Goal: Task Accomplishment & Management: Use online tool/utility

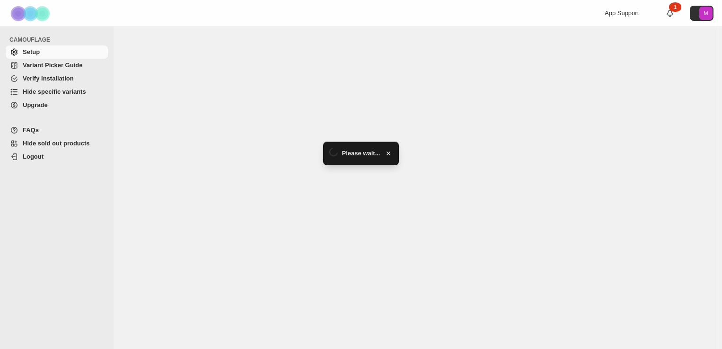
select select "******"
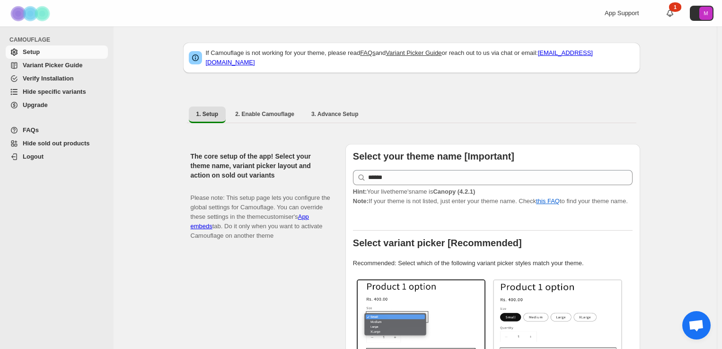
click at [64, 66] on span "Variant Picker Guide" at bounding box center [53, 65] width 60 height 7
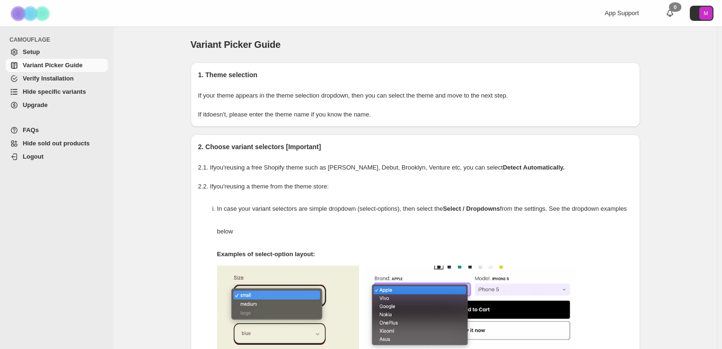
click at [73, 90] on span "Hide specific variants" at bounding box center [54, 91] width 63 height 7
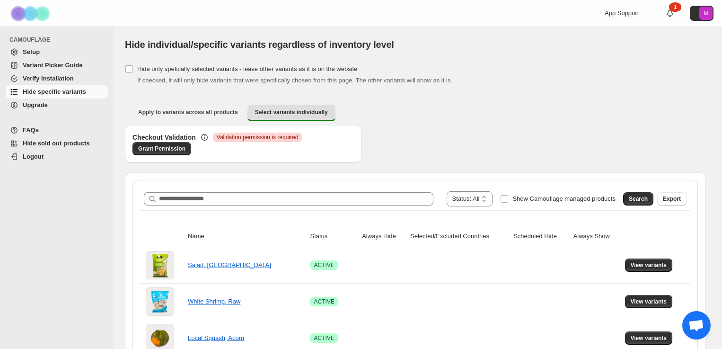
click at [241, 206] on div "**********" at bounding box center [415, 198] width 550 height 23
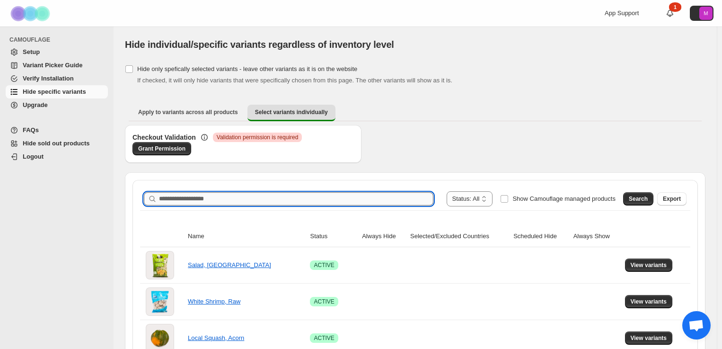
click at [240, 198] on input "Search product name" at bounding box center [296, 198] width 275 height 13
type input "**********"
click at [654, 195] on button "Search" at bounding box center [638, 198] width 30 height 13
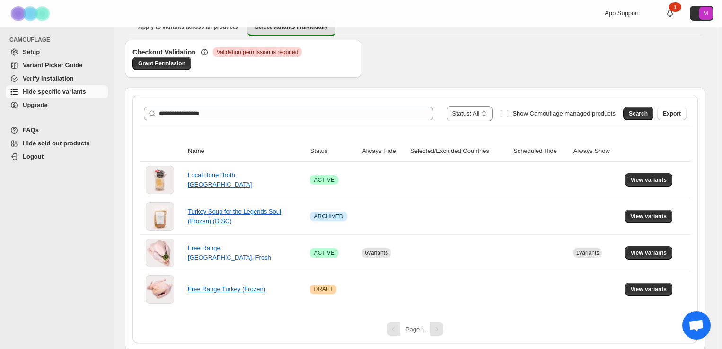
scroll to position [86, 0]
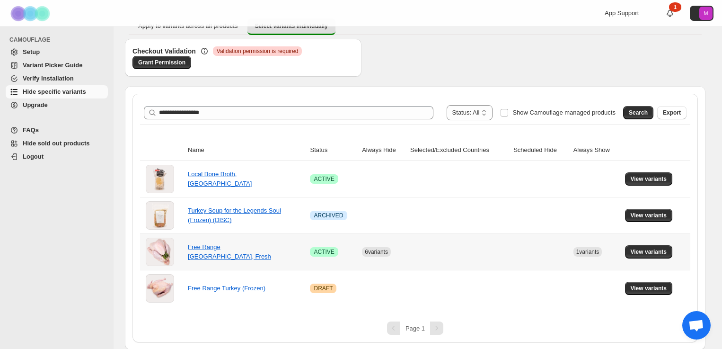
click at [228, 255] on div "Free Range [GEOGRAPHIC_DATA], Fresh" at bounding box center [235, 251] width 95 height 19
click at [651, 248] on span "View variants" at bounding box center [649, 252] width 36 height 8
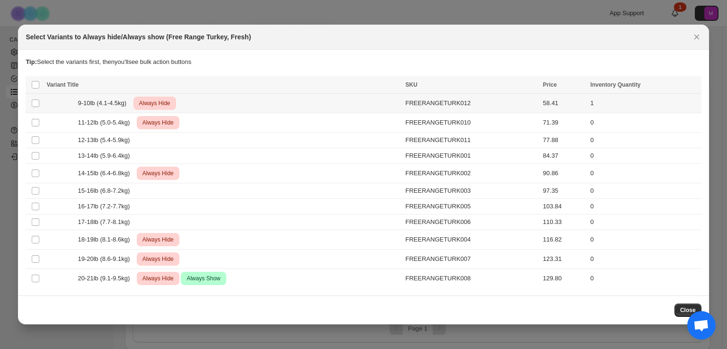
click at [157, 95] on td "9-10lb (4.1-4.5kg) Critical Always Hide" at bounding box center [223, 103] width 359 height 19
click at [691, 86] on icon "More actions" at bounding box center [691, 85] width 1 height 1
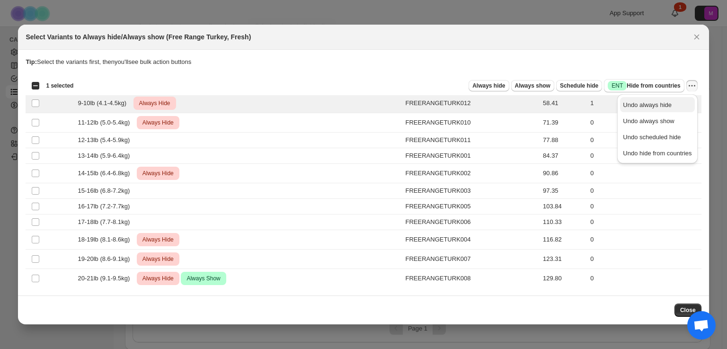
click at [655, 105] on span "Undo always hide" at bounding box center [647, 104] width 49 height 7
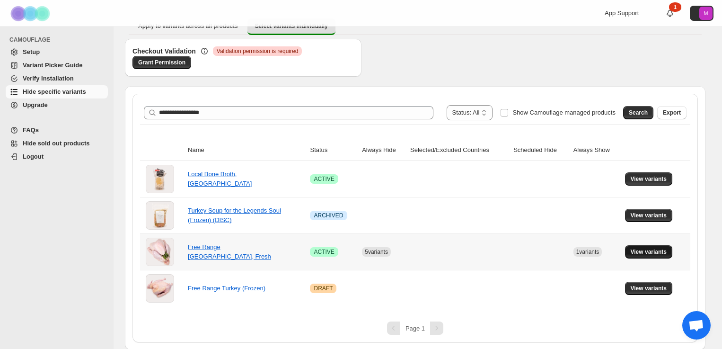
click at [641, 247] on button "View variants" at bounding box center [649, 251] width 48 height 13
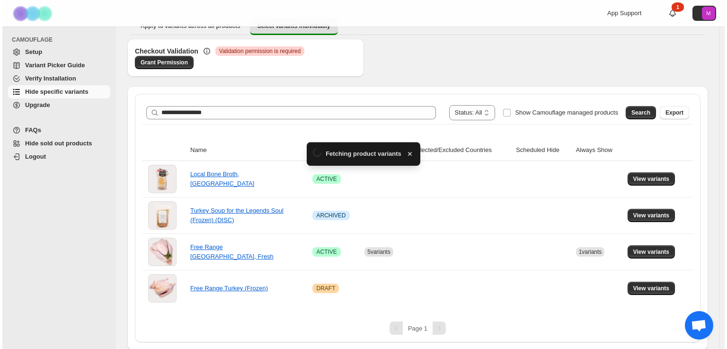
scroll to position [0, 0]
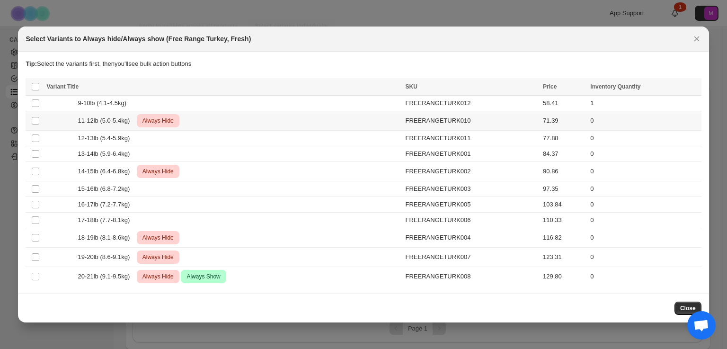
click at [154, 124] on span "Always Hide" at bounding box center [158, 120] width 35 height 11
click at [36, 176] on td "Select product variant" at bounding box center [35, 171] width 18 height 19
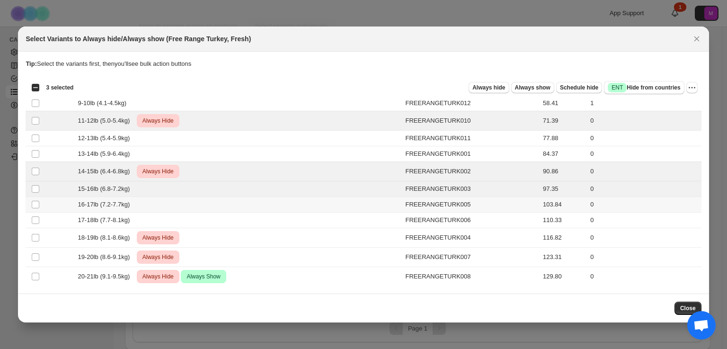
click at [33, 211] on td "Select product variant" at bounding box center [35, 205] width 18 height 16
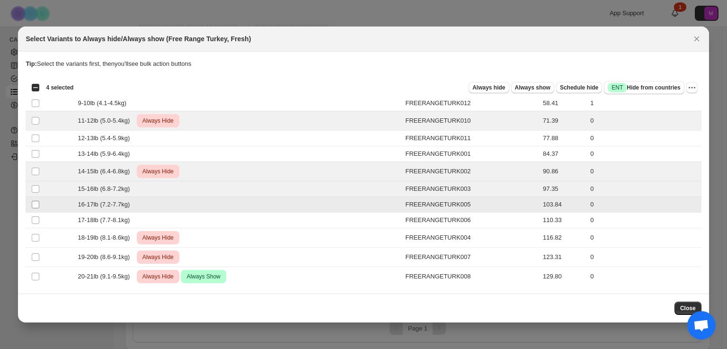
click at [35, 208] on span ":r13:" at bounding box center [35, 204] width 9 height 9
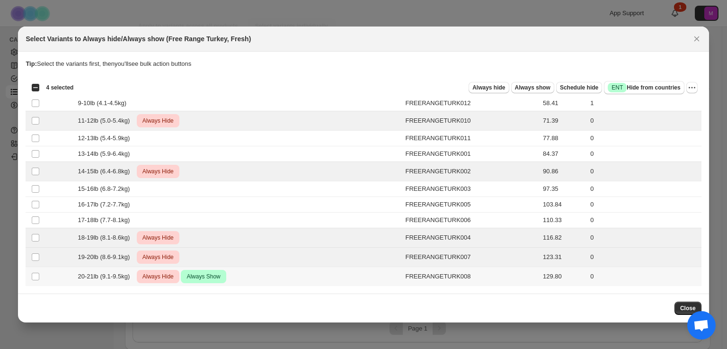
click at [38, 280] on td "Select product variant" at bounding box center [35, 276] width 18 height 19
click at [690, 90] on icon "More actions" at bounding box center [691, 87] width 9 height 9
click at [677, 108] on span "Undo always hide" at bounding box center [657, 106] width 69 height 9
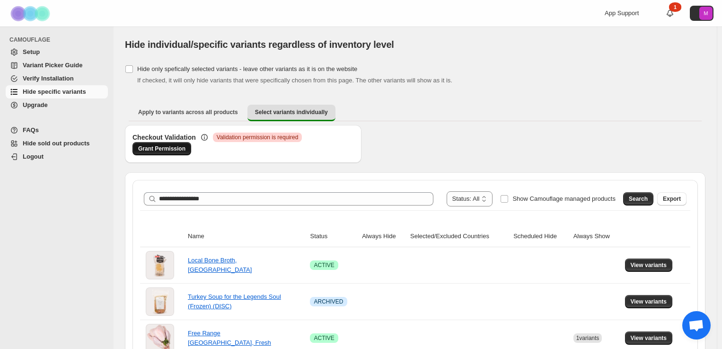
click at [156, 151] on span "Grant Permission" at bounding box center [161, 149] width 47 height 8
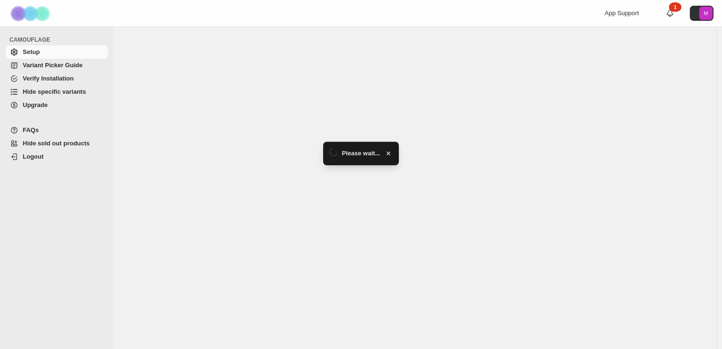
select select "******"
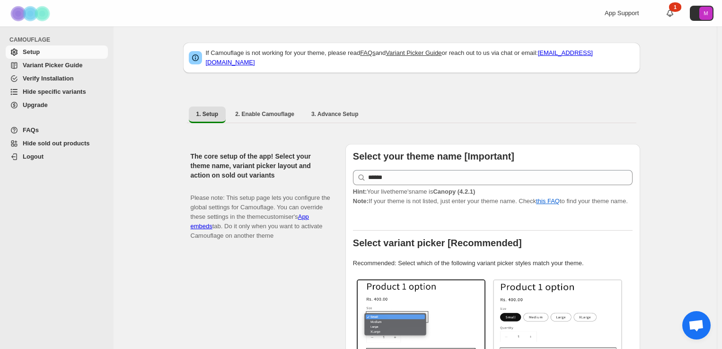
click at [60, 93] on span "Hide specific variants" at bounding box center [54, 91] width 63 height 7
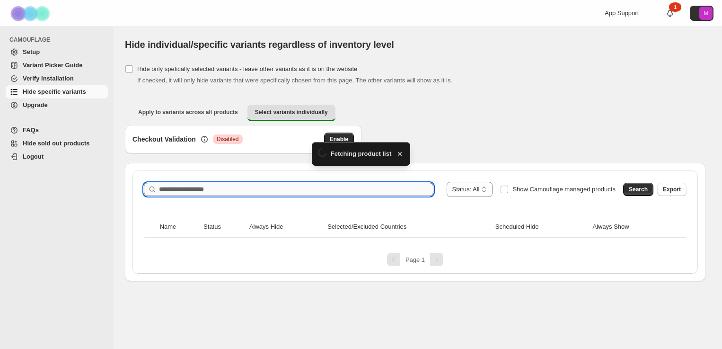
click at [178, 187] on input "Search product name" at bounding box center [296, 189] width 275 height 13
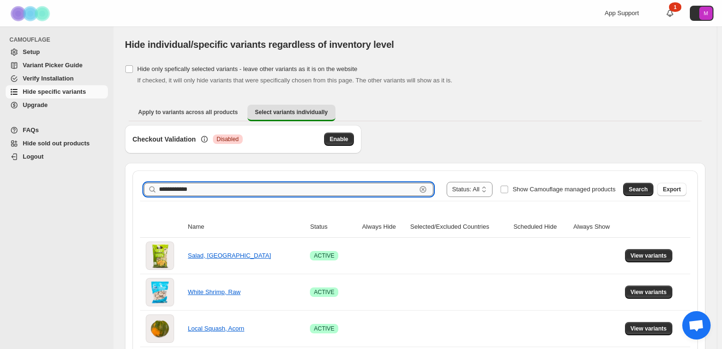
type input "**********"
click at [645, 188] on span "Search" at bounding box center [638, 190] width 19 height 8
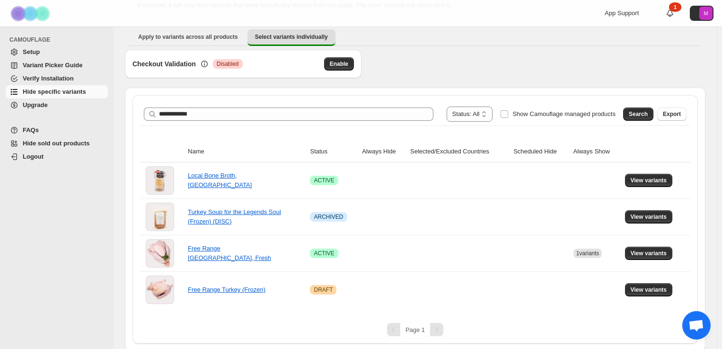
scroll to position [77, 0]
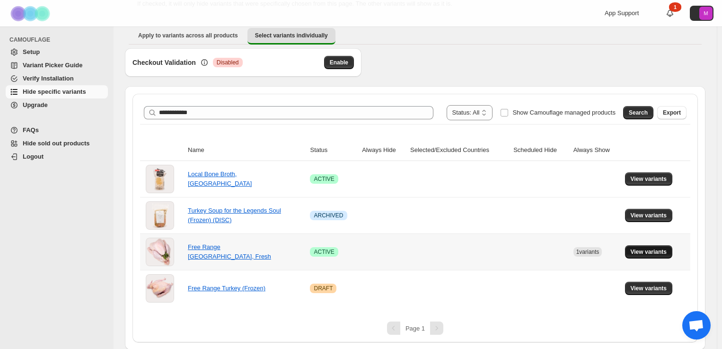
click at [650, 249] on span "View variants" at bounding box center [649, 252] width 36 height 8
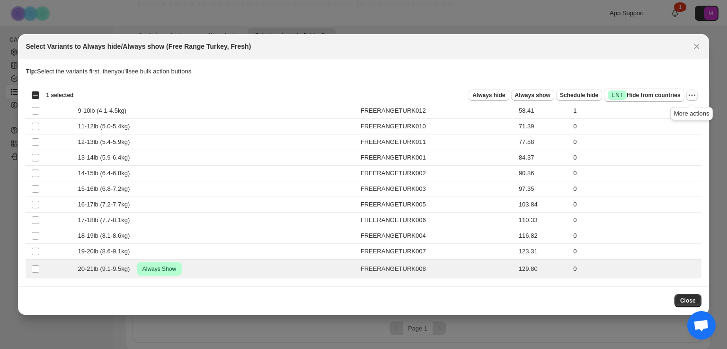
click at [689, 93] on icon "More actions" at bounding box center [691, 94] width 9 height 9
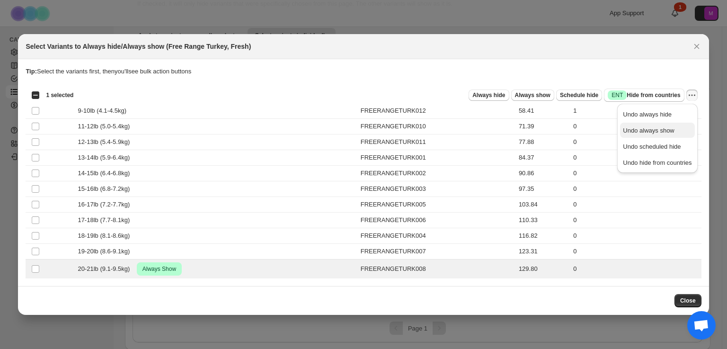
click at [648, 130] on span "Undo always show" at bounding box center [648, 130] width 51 height 7
